Goal: Task Accomplishment & Management: Manage account settings

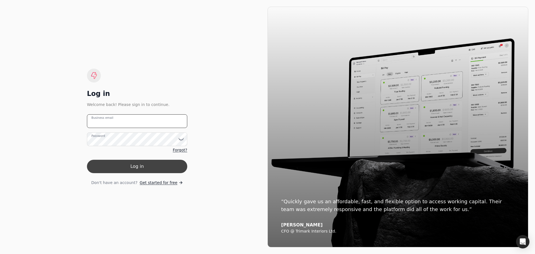
type email "[EMAIL_ADDRESS][DOMAIN_NAME]"
click at [137, 169] on button "Log in" at bounding box center [137, 166] width 100 height 13
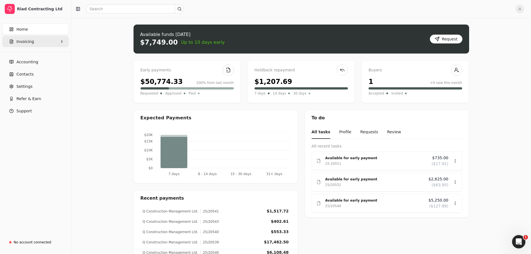
click at [24, 43] on span "Invoicing" at bounding box center [25, 42] width 18 height 6
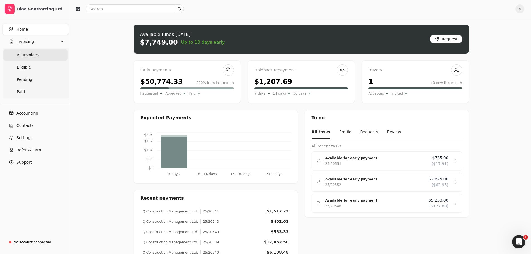
click at [27, 56] on span "All Invoices" at bounding box center [28, 55] width 22 height 6
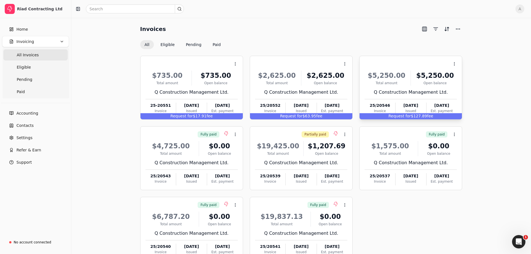
click at [406, 115] on span "Request for" at bounding box center [400, 116] width 23 height 4
click at [463, 77] on span "Open" at bounding box center [463, 78] width 10 height 6
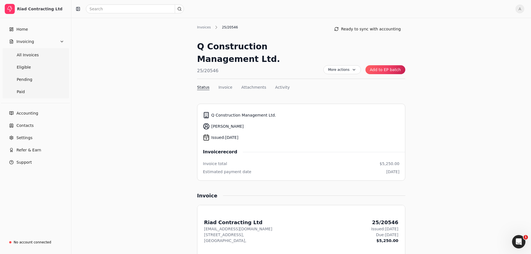
click at [383, 69] on button "Add to EP batch" at bounding box center [386, 69] width 40 height 9
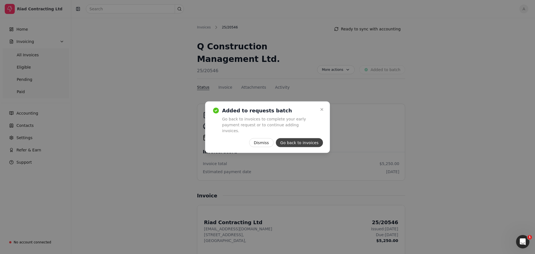
click at [301, 144] on button "Go back to invoices" at bounding box center [299, 142] width 47 height 9
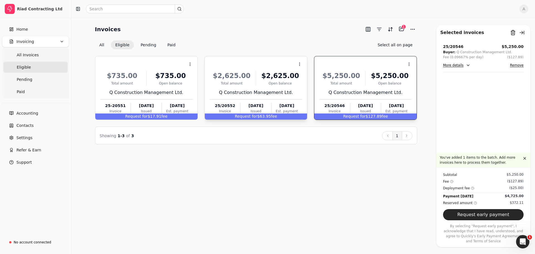
click at [255, 114] on span "Request for" at bounding box center [246, 116] width 23 height 4
click at [151, 114] on div "Request for $17.91 fee" at bounding box center [146, 116] width 102 height 6
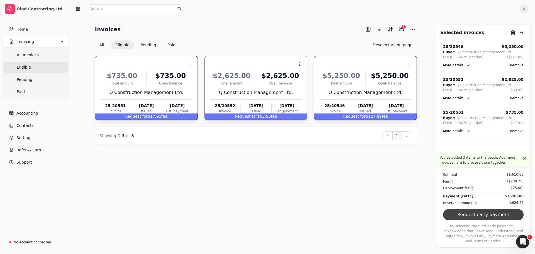
click at [481, 220] on button "Request early payment" at bounding box center [483, 214] width 81 height 11
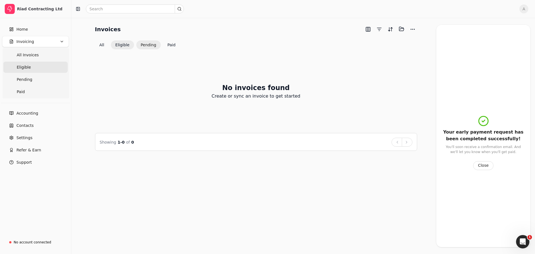
click at [149, 48] on button "Pending" at bounding box center [148, 44] width 25 height 9
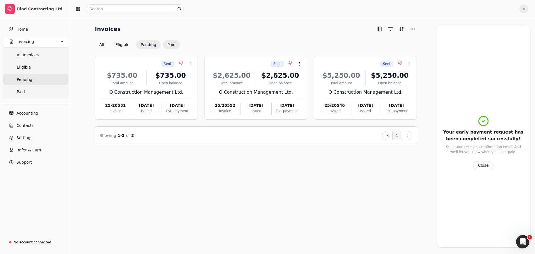
click at [166, 43] on button "Paid" at bounding box center [171, 44] width 17 height 9
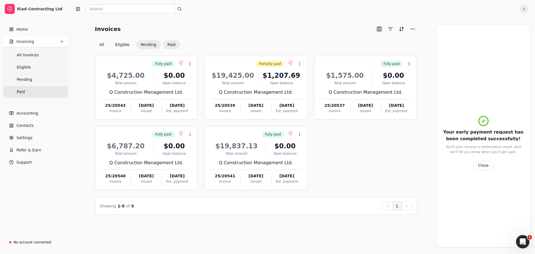
click at [143, 46] on button "Pending" at bounding box center [148, 44] width 25 height 9
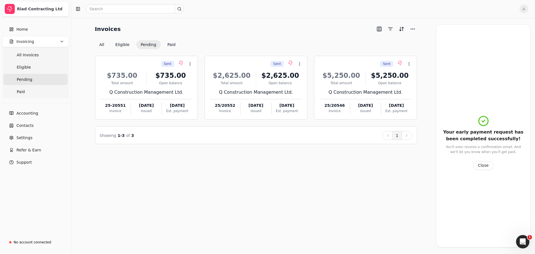
click at [11, 10] on icon "button" at bounding box center [10, 9] width 6 height 6
click at [29, 21] on div "Add photo" at bounding box center [23, 20] width 35 height 9
click at [9, 7] on icon "button" at bounding box center [10, 9] width 6 height 6
click at [66, 23] on div "Home Invoicing All Invoices Eligible Pending Paid" at bounding box center [35, 60] width 71 height 79
click at [10, 9] on icon "button" at bounding box center [10, 9] width 6 height 6
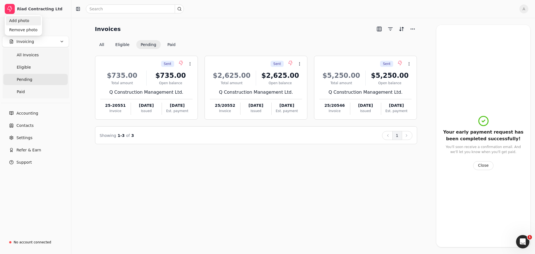
click at [25, 23] on div "Add photo" at bounding box center [23, 20] width 35 height 9
click at [13, 9] on img "button" at bounding box center [10, 9] width 10 height 10
click at [27, 8] on div "Riad Contracting Ltd" at bounding box center [41, 9] width 49 height 6
click at [32, 10] on div "Riad Contracting Ltd" at bounding box center [41, 9] width 49 height 6
click at [524, 9] on span "A" at bounding box center [524, 8] width 9 height 9
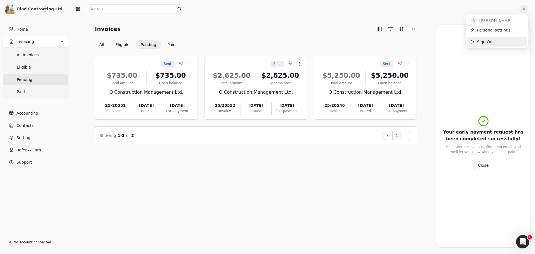
click at [482, 41] on span "Sign Out" at bounding box center [485, 42] width 17 height 6
